Goal: Task Accomplishment & Management: Manage account settings

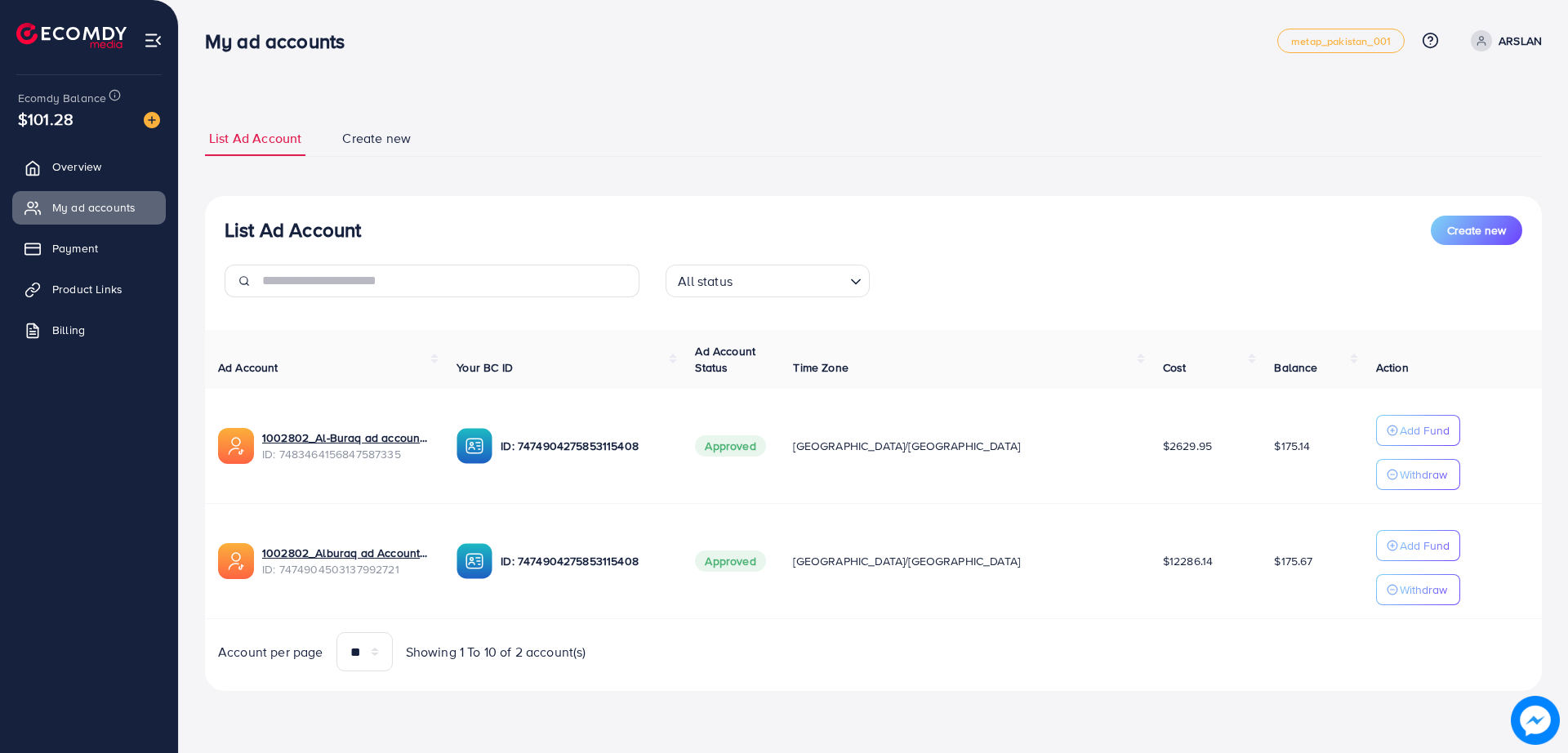
drag, startPoint x: 799, startPoint y: 104, endPoint x: 753, endPoint y: 106, distance: 46.0
click at [753, 106] on div "List Ad Account Create new List Ad Account Create new All status Loading... Ad …" at bounding box center [873, 406] width 1337 height 609
drag, startPoint x: 648, startPoint y: 62, endPoint x: 631, endPoint y: 60, distance: 17.1
click at [631, 60] on div "My ad accounts metap_pakistan_001 Help Center Contact Support Plans and Pricing…" at bounding box center [873, 40] width 1337 height 45
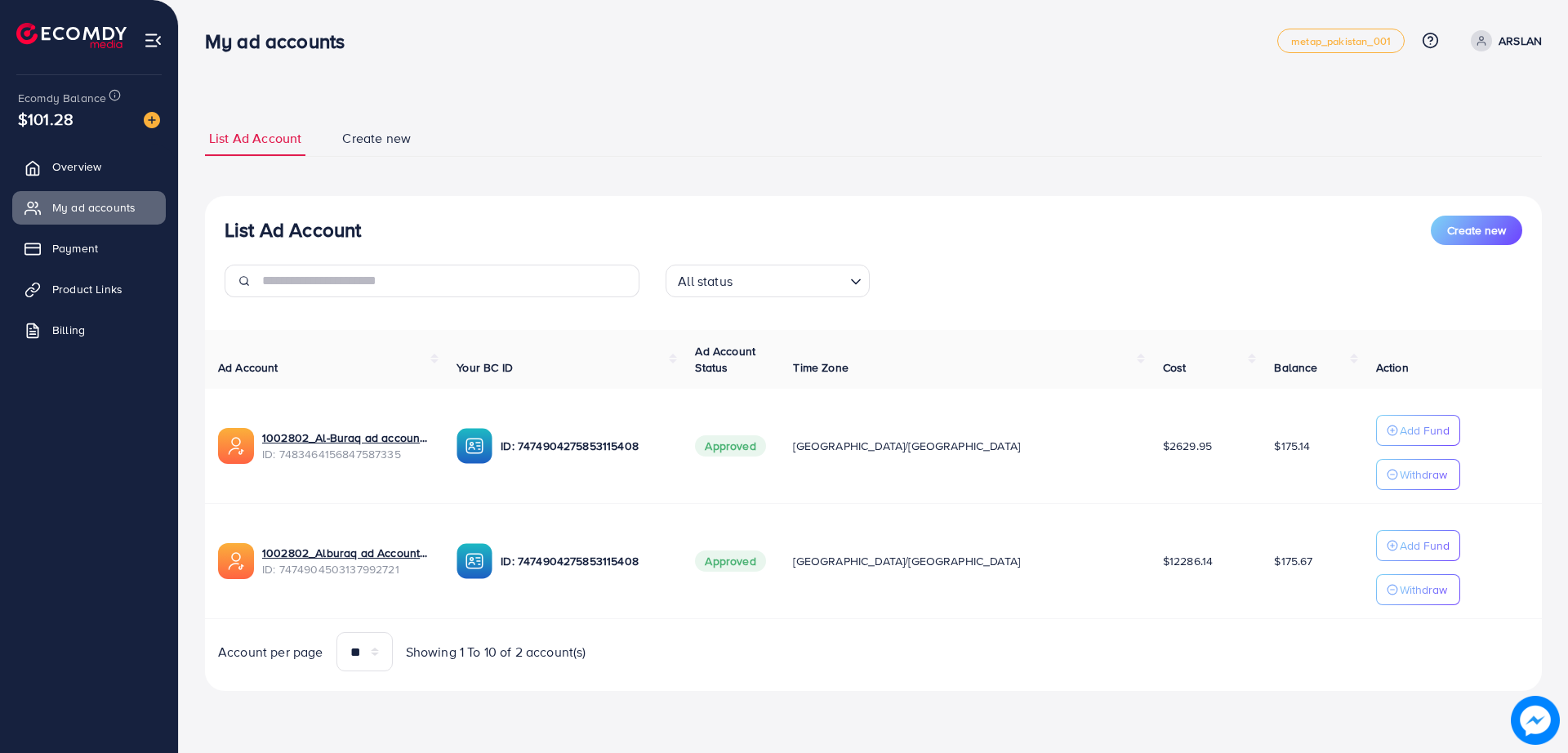
drag, startPoint x: 631, startPoint y: 60, endPoint x: 577, endPoint y: 84, distance: 59.1
click at [578, 84] on div "List Ad Account Create new List Ad Account Create new All status Loading... Ad …" at bounding box center [874, 369] width 1390 height 737
